Goal: Task Accomplishment & Management: Use online tool/utility

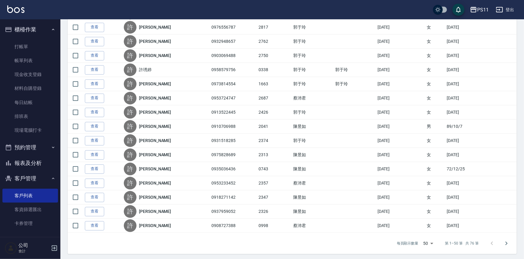
scroll to position [18, 0]
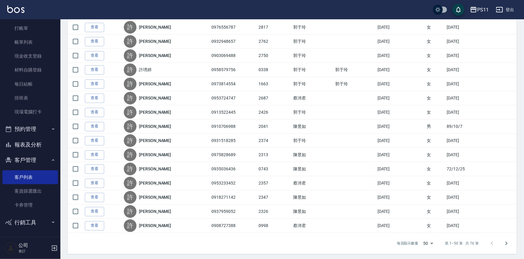
drag, startPoint x: 37, startPoint y: 145, endPoint x: 41, endPoint y: 142, distance: 4.5
click at [37, 145] on button "報表及分析" at bounding box center [30, 145] width 56 height 16
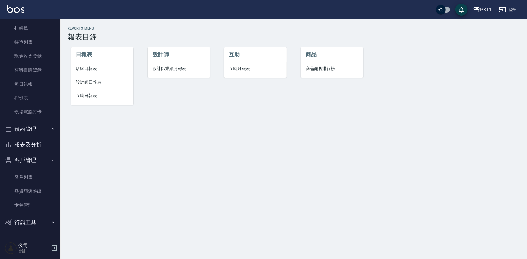
click at [94, 94] on span "互助日報表" at bounding box center [102, 96] width 53 height 6
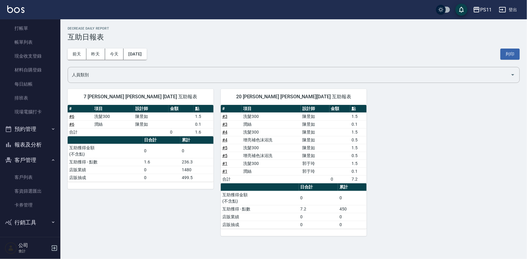
click at [38, 144] on button "報表及分析" at bounding box center [30, 145] width 56 height 16
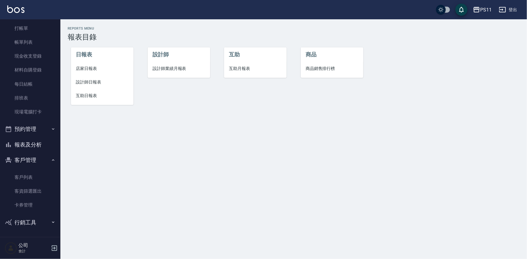
click at [95, 82] on span "設計師日報表" at bounding box center [102, 82] width 53 height 6
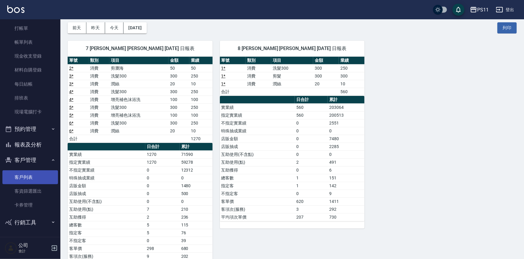
scroll to position [49, 0]
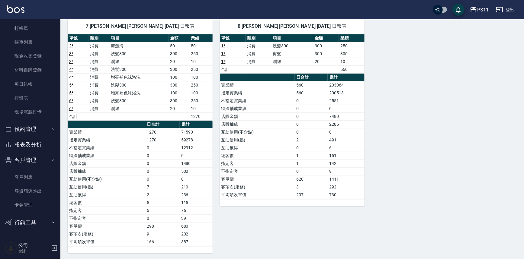
click at [35, 140] on button "報表及分析" at bounding box center [30, 145] width 56 height 16
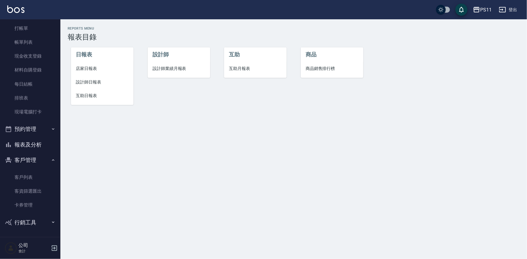
click at [92, 92] on li "互助日報表" at bounding box center [102, 96] width 62 height 14
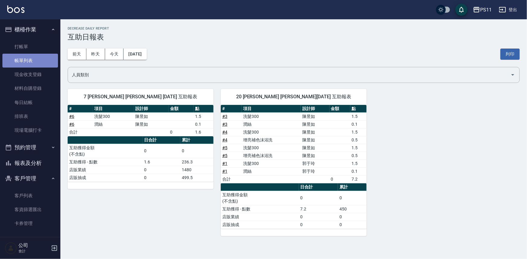
click at [31, 61] on link "帳單列表" at bounding box center [30, 61] width 56 height 14
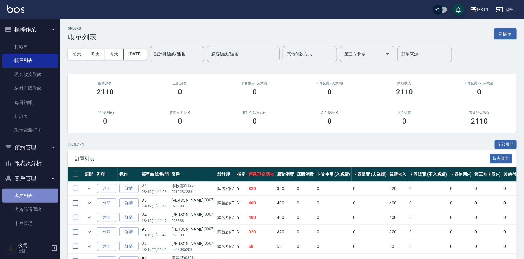
click at [33, 196] on link "客戶列表" at bounding box center [30, 196] width 56 height 14
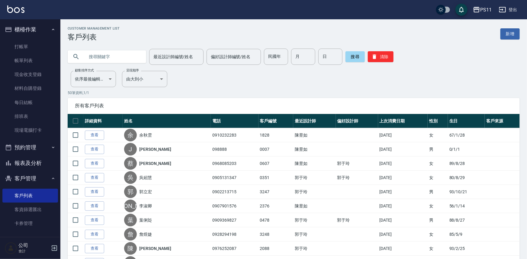
click at [121, 60] on input "text" at bounding box center [112, 57] width 57 height 16
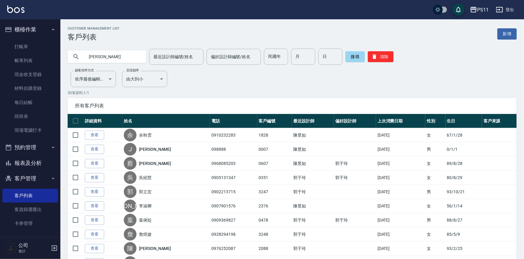
type input "[PERSON_NAME]"
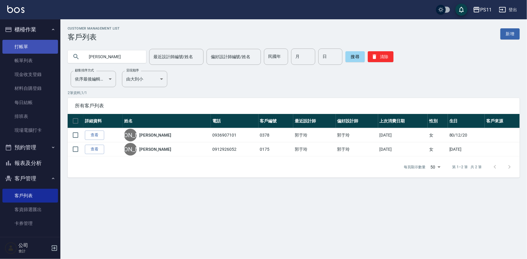
click at [41, 46] on link "打帳單" at bounding box center [30, 47] width 56 height 14
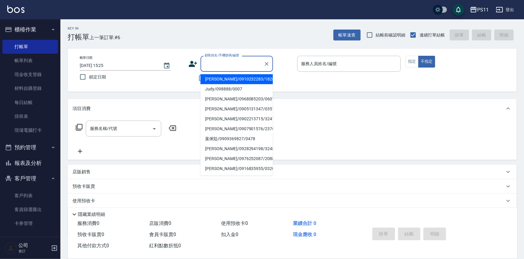
click at [237, 61] on input "顧客姓名/手機號碼/編號" at bounding box center [232, 64] width 58 height 11
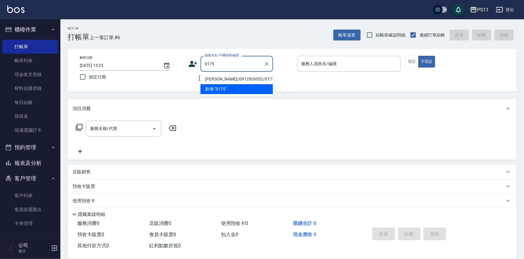
click at [229, 76] on li "[PERSON_NAME]/0912926052/0175" at bounding box center [236, 79] width 72 height 10
type input "[PERSON_NAME]/0912926052/0175"
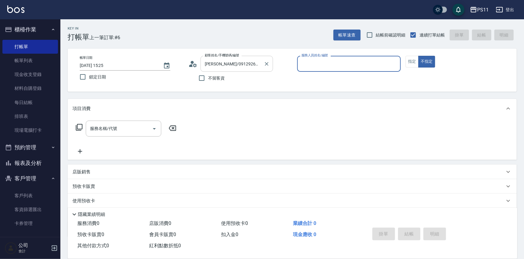
drag, startPoint x: 268, startPoint y: 62, endPoint x: 255, endPoint y: 64, distance: 12.9
click at [255, 64] on div "[PERSON_NAME]/0912926052/0175 顧客姓名/手機號碼/編號" at bounding box center [236, 64] width 72 height 16
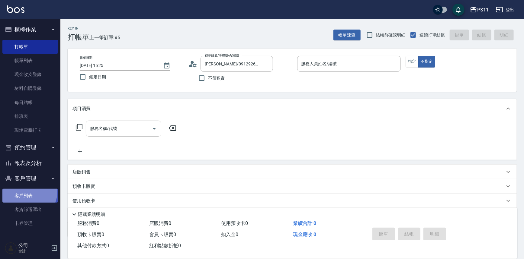
click at [22, 191] on link "客戶列表" at bounding box center [30, 196] width 56 height 14
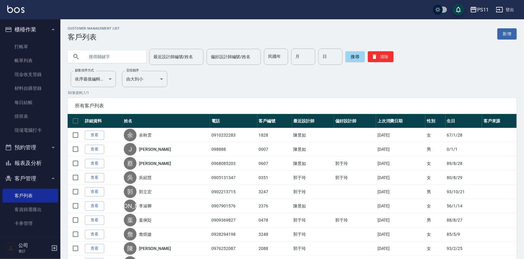
click at [126, 59] on input "text" at bounding box center [112, 57] width 57 height 16
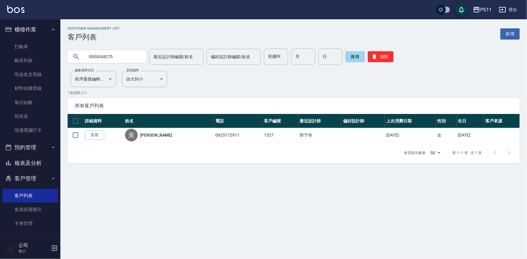
type input "0900048275"
click at [103, 135] on link "查看" at bounding box center [94, 135] width 19 height 9
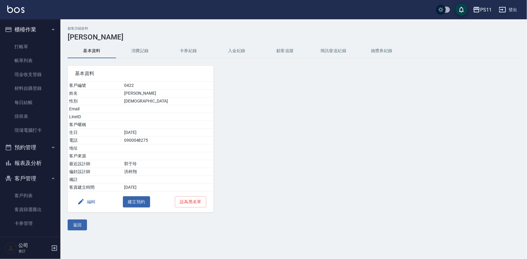
click at [151, 48] on button "消費記錄" at bounding box center [140, 51] width 48 height 14
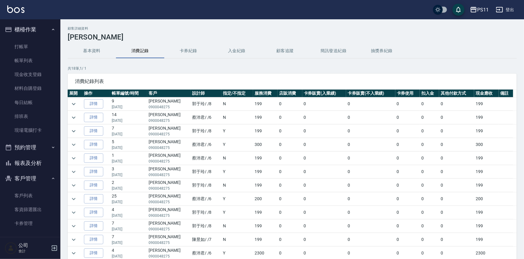
click at [88, 51] on button "基本資料" at bounding box center [92, 51] width 48 height 14
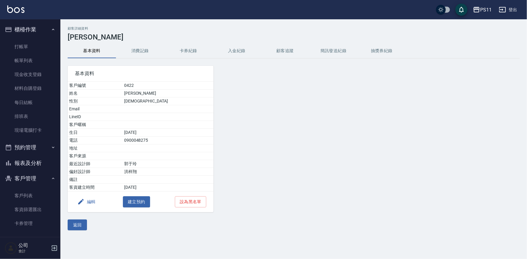
click at [143, 53] on button "消費記錄" at bounding box center [140, 51] width 48 height 14
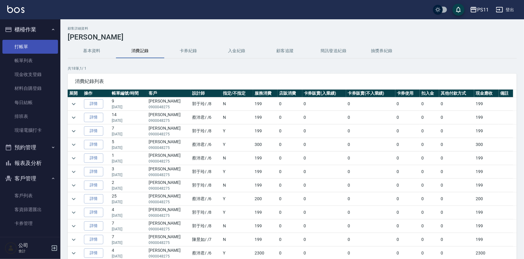
drag, startPoint x: 17, startPoint y: 47, endPoint x: 25, endPoint y: 47, distance: 8.1
click at [17, 47] on link "打帳單" at bounding box center [30, 47] width 56 height 14
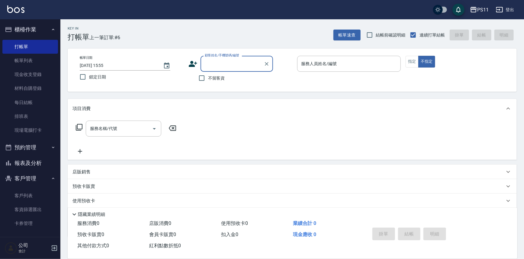
click at [237, 70] on div "顧客姓名/手機號碼/編號" at bounding box center [236, 64] width 72 height 16
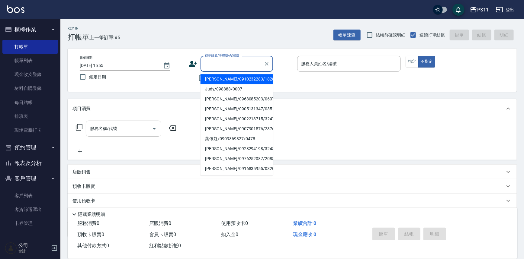
type input "ㄑ"
type input "ㄕ"
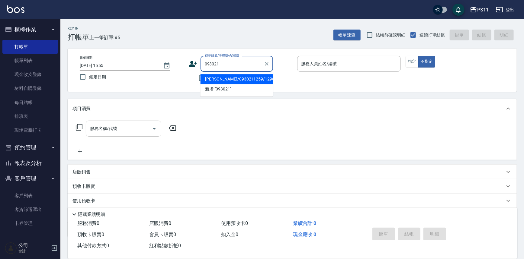
click at [247, 78] on li "[PERSON_NAME]/0930211259/1296" at bounding box center [236, 79] width 72 height 10
type input "[PERSON_NAME]/0930211259/1296"
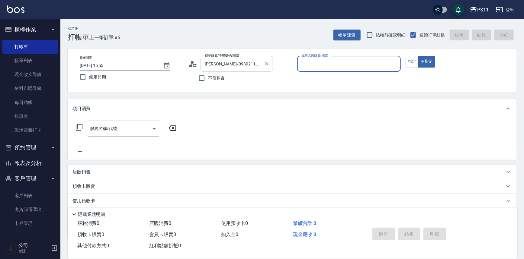
click at [249, 66] on input "[PERSON_NAME]/0930211259/1296" at bounding box center [232, 64] width 58 height 11
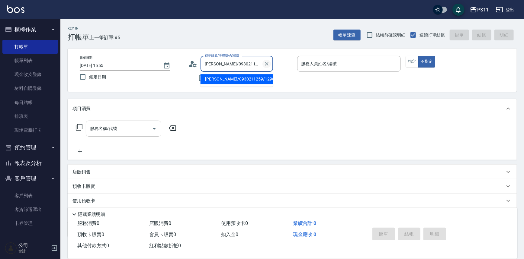
click at [263, 65] on button "Clear" at bounding box center [266, 64] width 8 height 8
click at [225, 62] on input "顧客姓名/手機號碼/編號" at bounding box center [232, 64] width 58 height 11
click at [247, 77] on li "[PERSON_NAME]/0932132383/2657" at bounding box center [236, 79] width 72 height 10
type input "[PERSON_NAME]/0932132383/2657"
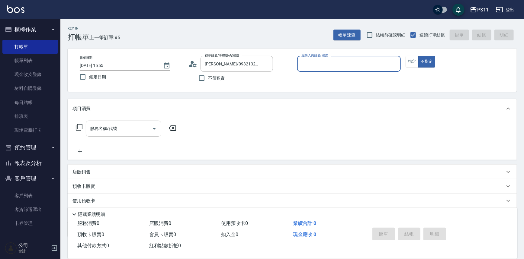
click at [313, 60] on input "服務人員姓名/編號" at bounding box center [349, 64] width 98 height 11
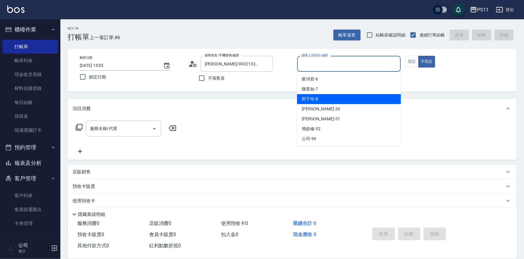
click at [318, 98] on div "[PERSON_NAME]-8" at bounding box center [349, 99] width 104 height 10
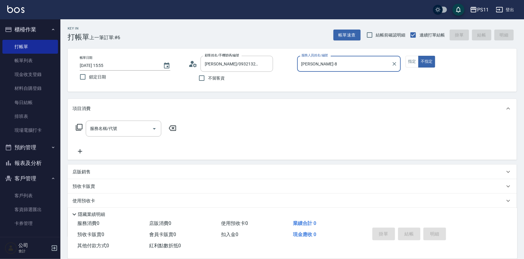
type input "[PERSON_NAME]-8"
click at [416, 63] on button "指定" at bounding box center [411, 62] width 13 height 12
click at [81, 128] on icon at bounding box center [78, 127] width 7 height 7
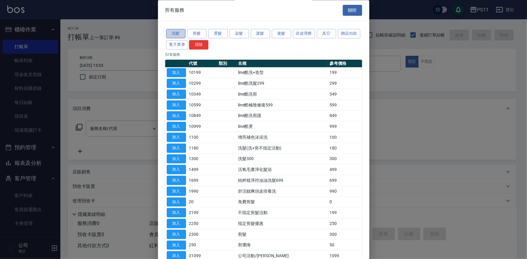
click at [174, 33] on button "洗髮" at bounding box center [175, 33] width 19 height 9
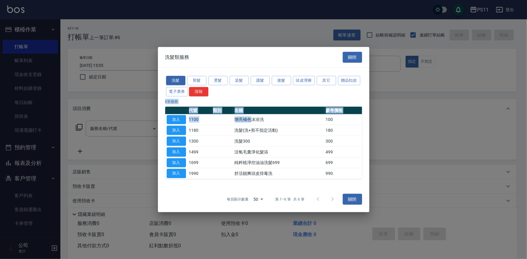
click at [253, 123] on div "洗髮 剪髮 燙髮 染髮 護髮 接髮 頭皮理療 其它 贈品扣款 電子票券 清除 6 筆服務 代號 類別 名稱 參考價格 加入 1100 增亮補色沫浴洗 100 …" at bounding box center [263, 127] width 211 height 119
click at [264, 67] on div "洗髮類服務 關閉 洗髮 剪髮 燙髮 染髮 護髮 接髮 頭皮理療 其它 贈品扣款 電子票券 清除 6 筆服務 代號 類別 名稱 參考價格 加入 1100 增亮補…" at bounding box center [263, 130] width 211 height 166
click at [244, 82] on button "染髮" at bounding box center [238, 80] width 19 height 9
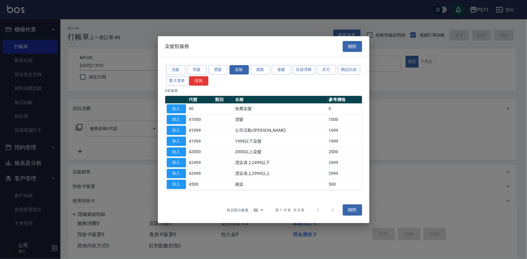
click at [240, 50] on div "染髮類服務 關閉" at bounding box center [263, 46] width 211 height 21
click at [350, 43] on button "關閉" at bounding box center [352, 46] width 19 height 11
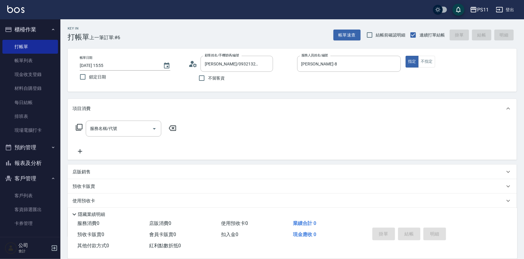
click at [78, 127] on icon at bounding box center [78, 127] width 7 height 7
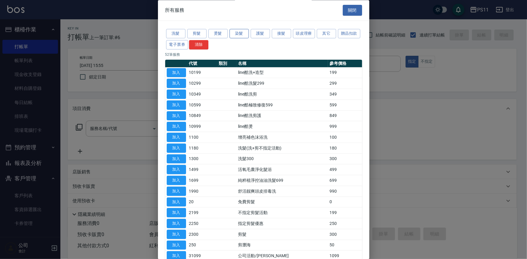
click at [231, 36] on button "染髮" at bounding box center [238, 33] width 19 height 9
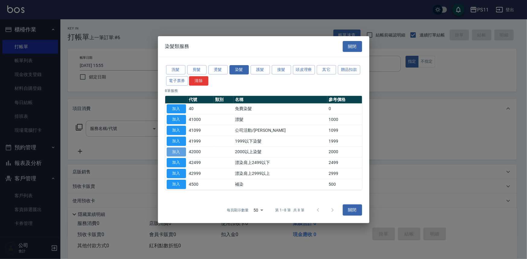
click at [171, 151] on button "加入" at bounding box center [176, 151] width 19 height 9
type input "2000以上染髮(42000)"
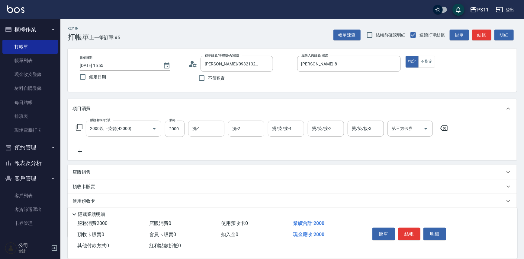
click at [200, 132] on input "洗-1" at bounding box center [206, 128] width 31 height 11
type input "[PERSON_NAME]-20"
type input "8"
type input "陳昱如-7"
type input "[PERSON_NAME]-20"
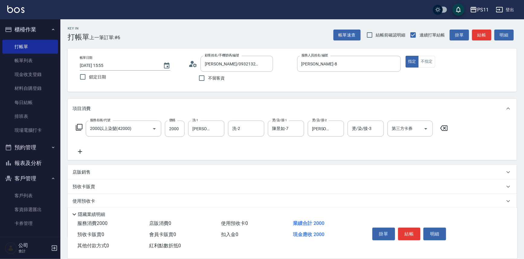
drag, startPoint x: 75, startPoint y: 151, endPoint x: 97, endPoint y: 169, distance: 28.1
click at [79, 154] on icon at bounding box center [79, 151] width 15 height 7
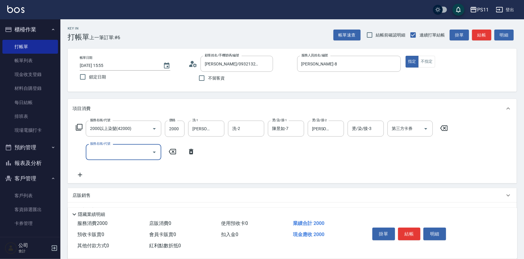
drag, startPoint x: 128, startPoint y: 141, endPoint x: 131, endPoint y: 158, distance: 17.8
click at [130, 147] on div "服務名稱/代號 2000以上染髮(42000) 服務名稱/代號 價格 2000 價格 洗-1 [PERSON_NAME]-20 洗-1 洗-2 洗-2 燙/染…" at bounding box center [261, 150] width 379 height 58
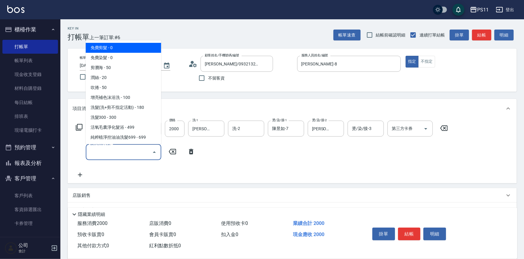
click at [130, 150] on input "服務名稱/代號" at bounding box center [118, 152] width 61 height 11
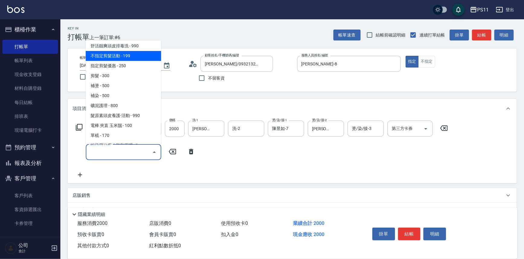
scroll to position [110, 0]
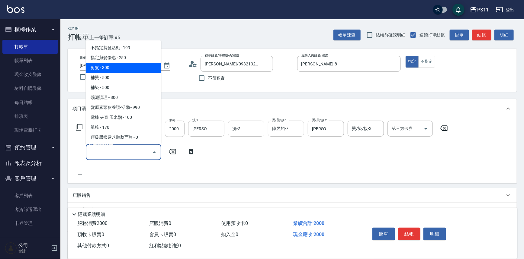
click at [132, 68] on span "剪髮 - 300" at bounding box center [123, 68] width 75 height 10
type input "剪髮(2300)"
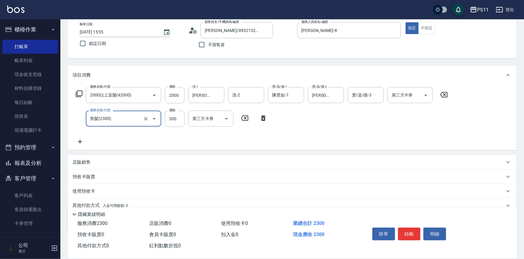
scroll to position [58, 0]
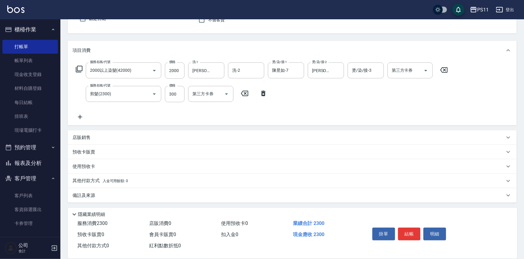
click at [81, 132] on div "店販銷售" at bounding box center [292, 137] width 449 height 14
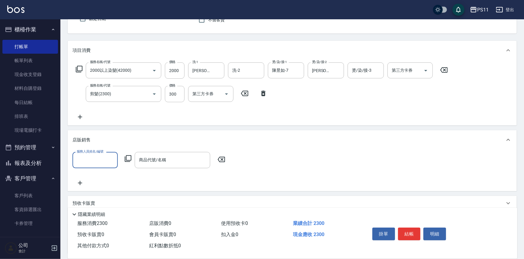
scroll to position [0, 0]
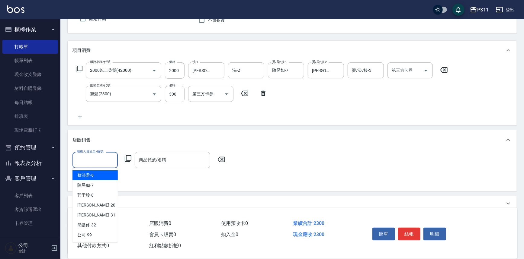
drag, startPoint x: 98, startPoint y: 160, endPoint x: 105, endPoint y: 175, distance: 16.6
click at [99, 160] on input "服務人員姓名/編號" at bounding box center [95, 160] width 40 height 11
click at [104, 194] on div "[PERSON_NAME]-8" at bounding box center [94, 195] width 45 height 10
type input "[PERSON_NAME]-8"
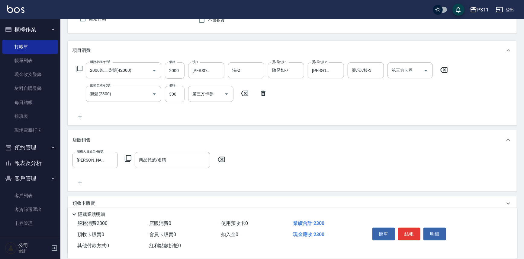
click at [127, 156] on icon at bounding box center [127, 158] width 7 height 7
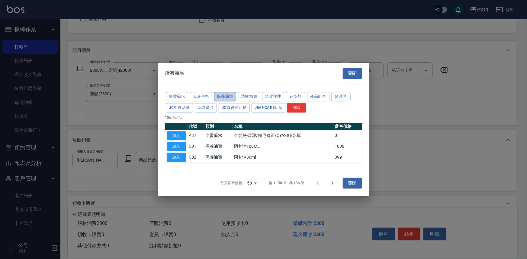
click at [235, 98] on button "保養油類" at bounding box center [225, 96] width 22 height 9
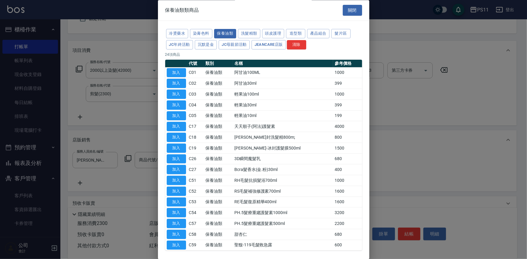
click at [233, 97] on td "保養油類" at bounding box center [218, 94] width 29 height 11
click at [173, 160] on button "加入" at bounding box center [176, 159] width 19 height 9
type input "3D瞬間魔髮乳"
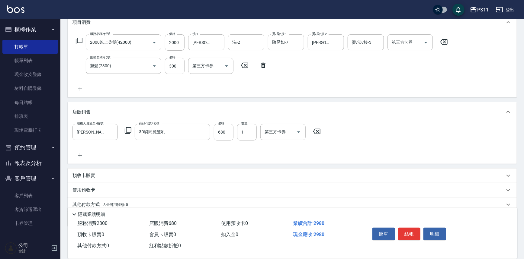
scroll to position [110, 0]
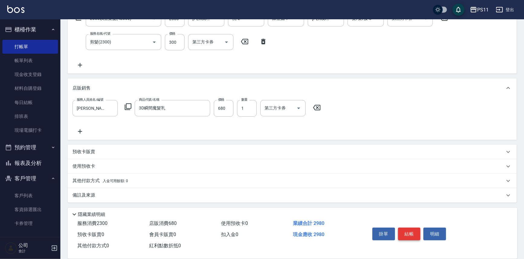
click at [409, 233] on button "結帳" at bounding box center [409, 234] width 23 height 13
type input "[DATE] 15:58"
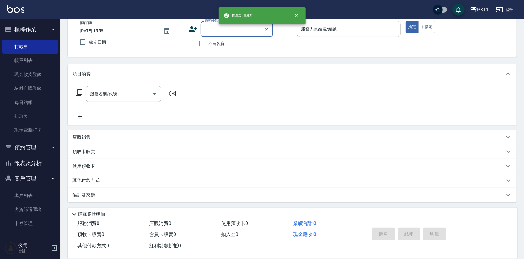
scroll to position [0, 0]
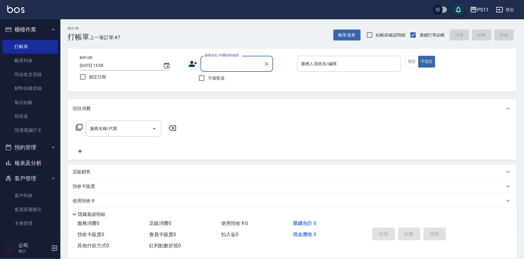
drag, startPoint x: 24, startPoint y: 59, endPoint x: 93, endPoint y: 86, distance: 74.1
click at [24, 59] on link "帳單列表" at bounding box center [30, 61] width 56 height 14
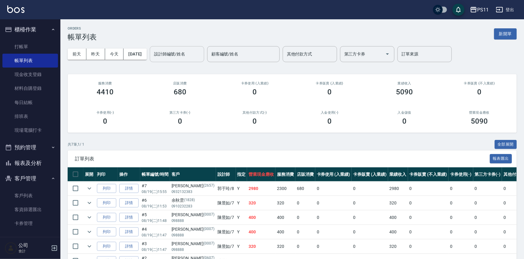
click at [177, 53] on input "設計師編號/姓名" at bounding box center [176, 54] width 49 height 11
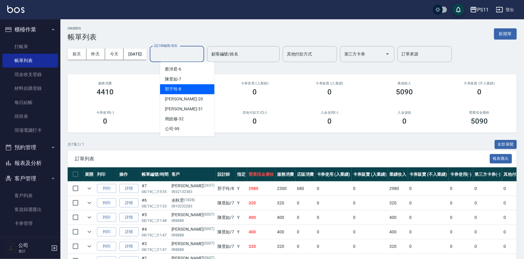
click at [185, 88] on div "[PERSON_NAME]-8" at bounding box center [187, 89] width 54 height 10
type input "[PERSON_NAME]-8"
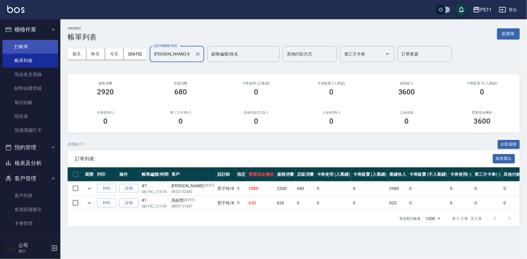
click at [31, 49] on link "打帳單" at bounding box center [30, 47] width 56 height 14
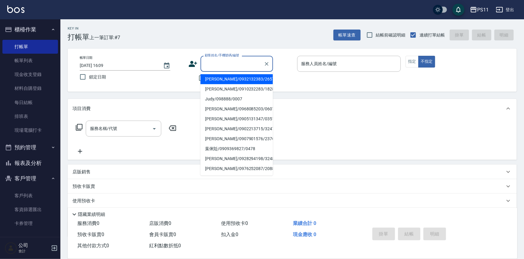
click at [230, 60] on input "顧客姓名/手機號碼/編號" at bounding box center [232, 64] width 58 height 11
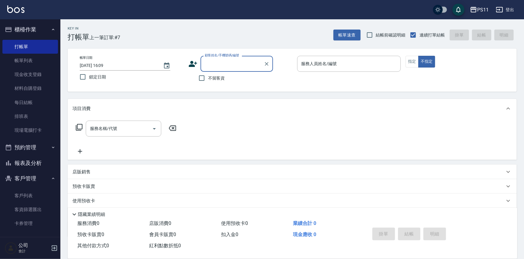
click at [238, 61] on input "顧客姓名/手機號碼/編號" at bounding box center [232, 64] width 58 height 11
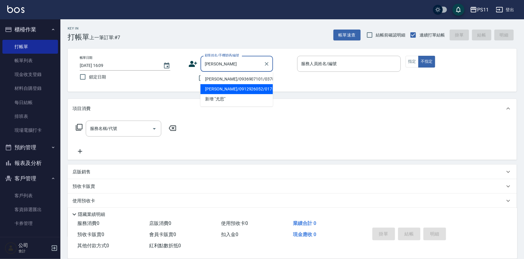
click at [231, 88] on li "[PERSON_NAME]/0912926052/0175" at bounding box center [236, 89] width 72 height 10
type input "[PERSON_NAME]/0912926052/0175"
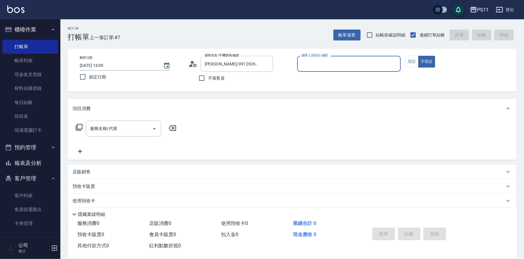
click at [330, 60] on input "服務人員姓名/編號" at bounding box center [349, 64] width 98 height 11
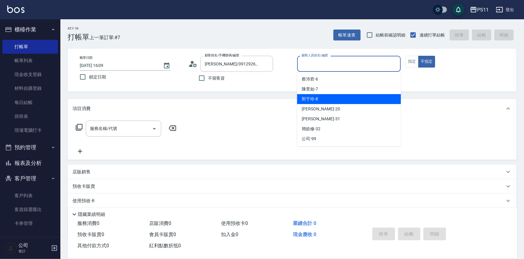
click at [326, 100] on div "[PERSON_NAME]-8" at bounding box center [349, 99] width 104 height 10
type input "[PERSON_NAME]-8"
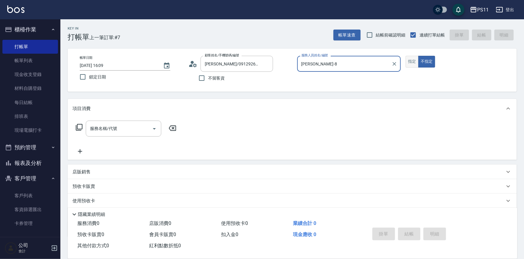
click at [411, 61] on button "指定" at bounding box center [411, 62] width 13 height 12
click at [79, 126] on icon at bounding box center [78, 127] width 7 height 7
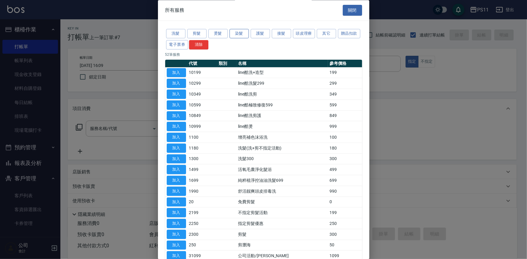
click at [238, 34] on button "染髮" at bounding box center [238, 33] width 19 height 9
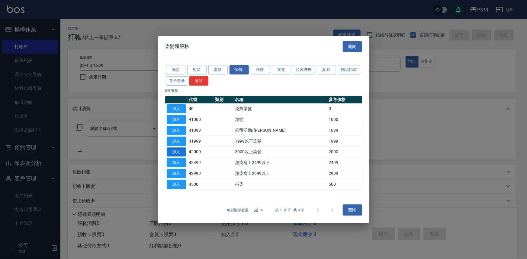
click at [180, 151] on button "加入" at bounding box center [176, 151] width 19 height 9
type input "2000以上染髮(42000)"
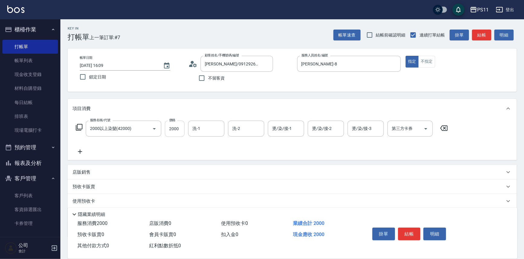
click at [178, 127] on input "2000" at bounding box center [175, 129] width 20 height 16
type input "2999"
type input "[PERSON_NAME]-20"
type input "陳昱如-7"
type input "[PERSON_NAME]-20"
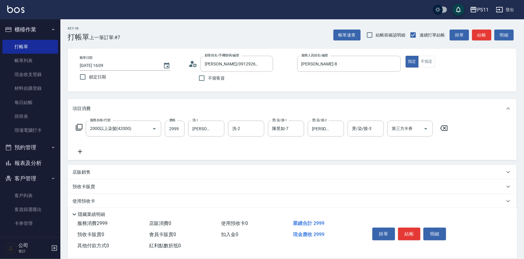
click at [81, 151] on icon at bounding box center [79, 151] width 15 height 7
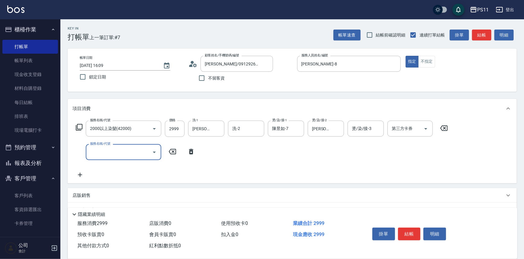
click at [127, 150] on input "服務名稱/代號" at bounding box center [118, 152] width 61 height 11
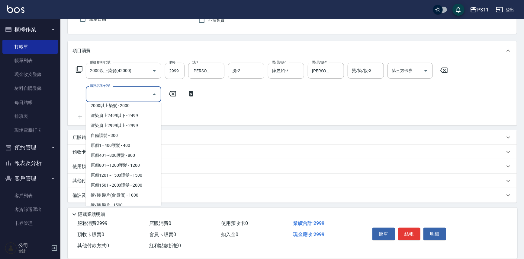
scroll to position [336, 0]
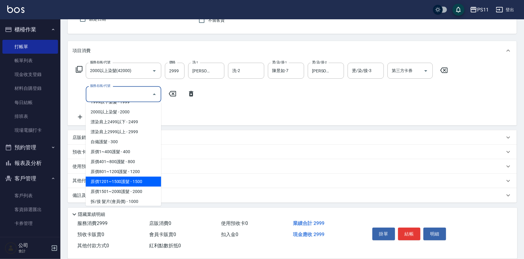
click at [148, 183] on span "原價1201~1500護髮 - 1500" at bounding box center [123, 182] width 75 height 10
type input "原價1201~1500護髮(51500)"
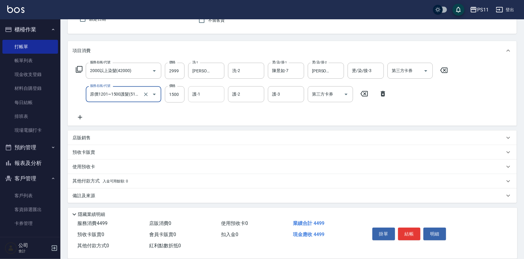
click at [209, 90] on input "護-1" at bounding box center [206, 94] width 31 height 11
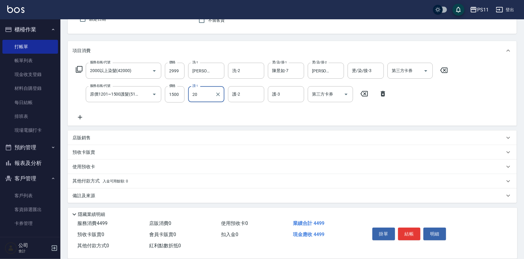
type input "[PERSON_NAME]-20"
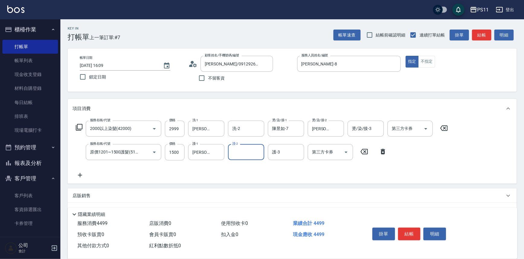
scroll to position [0, 0]
click at [412, 231] on button "結帳" at bounding box center [409, 234] width 23 height 13
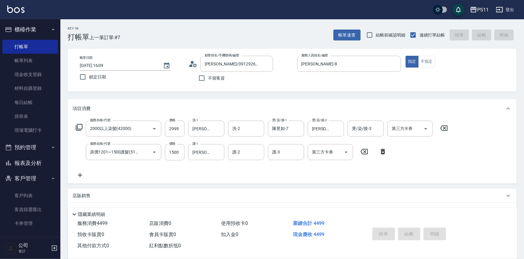
type input "[DATE] 16:10"
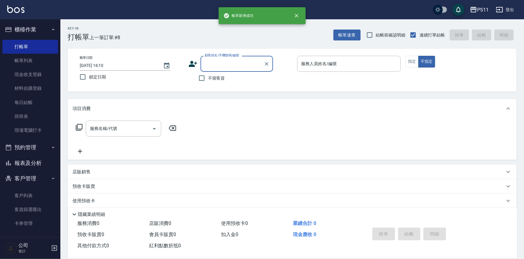
click at [36, 160] on button "報表及分析" at bounding box center [30, 163] width 56 height 16
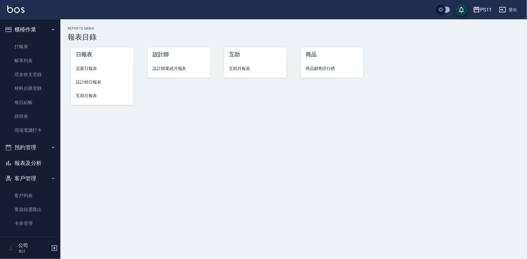
click at [83, 94] on span "互助日報表" at bounding box center [102, 96] width 53 height 6
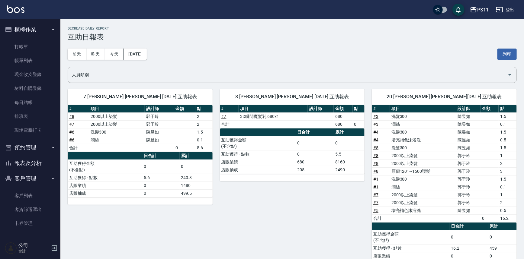
click at [343, 183] on div "8 [PERSON_NAME] [PERSON_NAME] [DATE] 互助報表 # 項目 設計師 金額 點 # 7 3D瞬間魔髮乳 680x1 680 合…" at bounding box center [288, 179] width 152 height 194
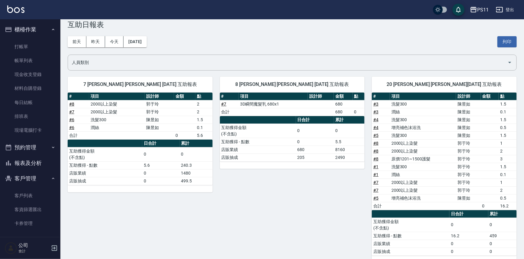
scroll to position [11, 0]
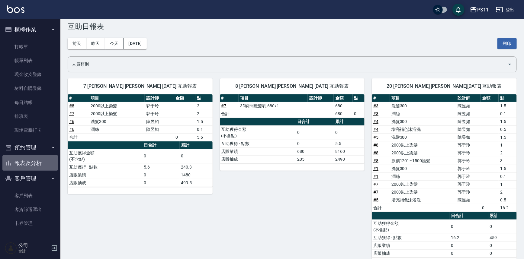
click at [39, 164] on button "報表及分析" at bounding box center [30, 163] width 56 height 16
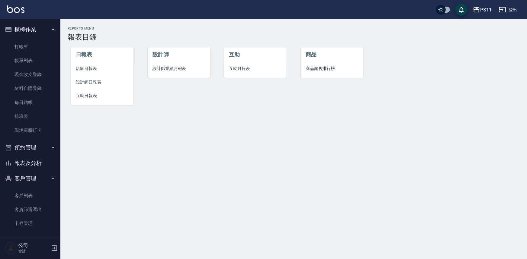
click at [91, 79] on span "設計師日報表" at bounding box center [102, 82] width 53 height 6
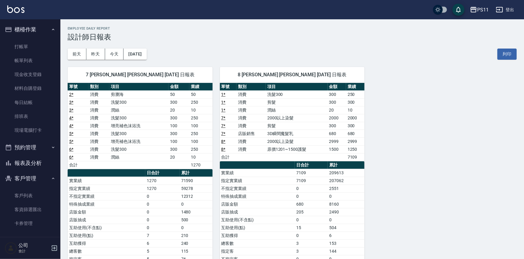
click at [465, 211] on div "7 [PERSON_NAME] [PERSON_NAME] [DATE] 日報表 單號 類別 項目 金額 業績 2 * 消費 剪瀏海 50 50 3 * 消費…" at bounding box center [288, 181] width 456 height 242
